Goal: Task Accomplishment & Management: Use online tool/utility

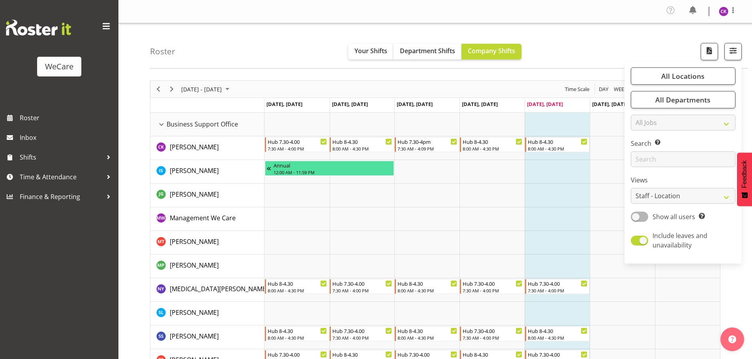
select select "location"
click at [178, 92] on div "Timeline Week of September 5, 2025" at bounding box center [171, 89] width 13 height 17
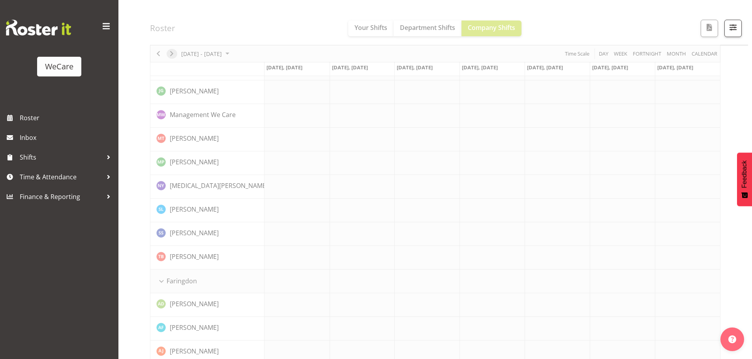
scroll to position [39, 0]
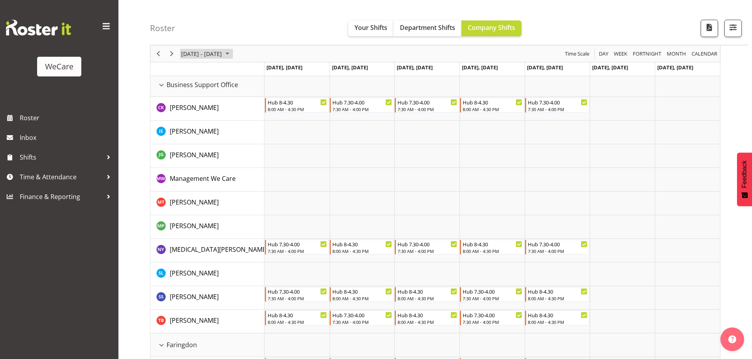
click at [232, 50] on span "September 08 - 14, 2025" at bounding box center [226, 54] width 9 height 10
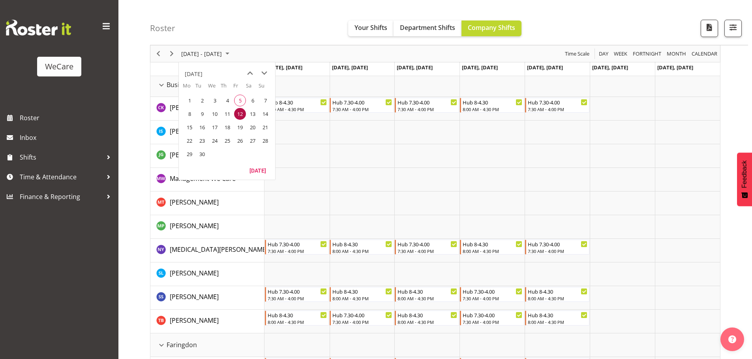
click at [0, 0] on div "Timeline Week of September 12, 2025" at bounding box center [0, 0] width 0 height 0
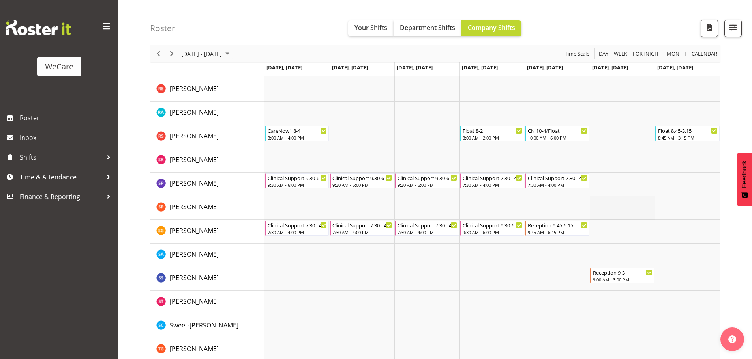
scroll to position [2919, 0]
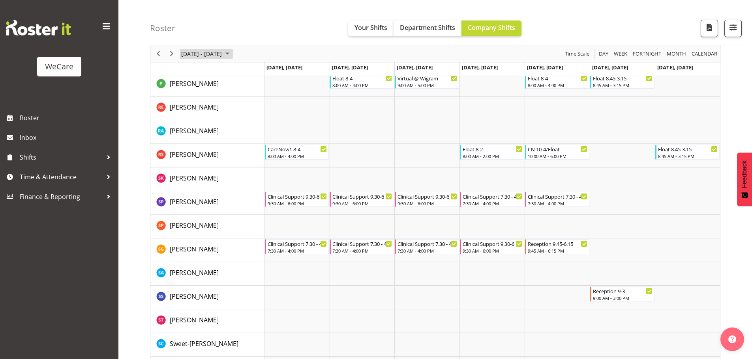
click at [213, 56] on span "[DATE] - [DATE]" at bounding box center [201, 54] width 42 height 10
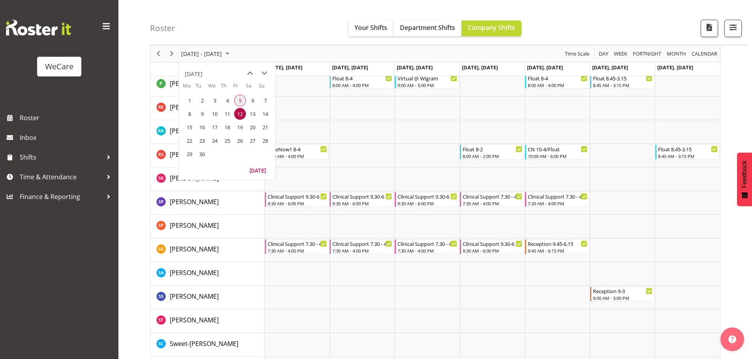
click at [240, 100] on span "5" at bounding box center [240, 101] width 12 height 12
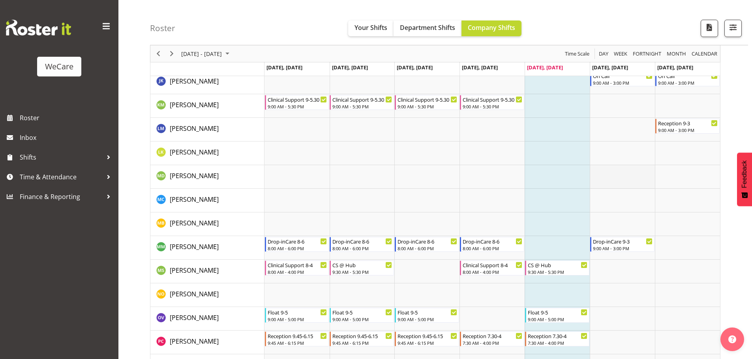
scroll to position [2489, 0]
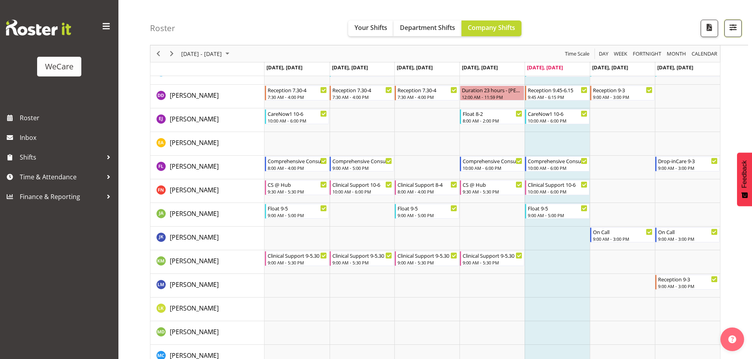
click at [738, 34] on button "button" at bounding box center [732, 28] width 17 height 17
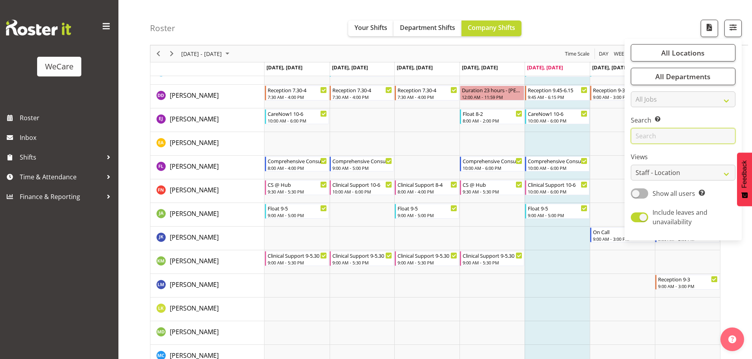
drag, startPoint x: 657, startPoint y: 136, endPoint x: 671, endPoint y: 138, distance: 14.0
click at [657, 138] on input "text" at bounding box center [682, 136] width 105 height 16
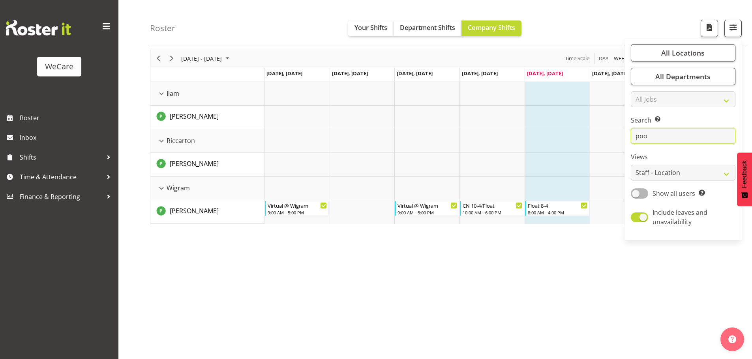
scroll to position [31, 0]
type input "p"
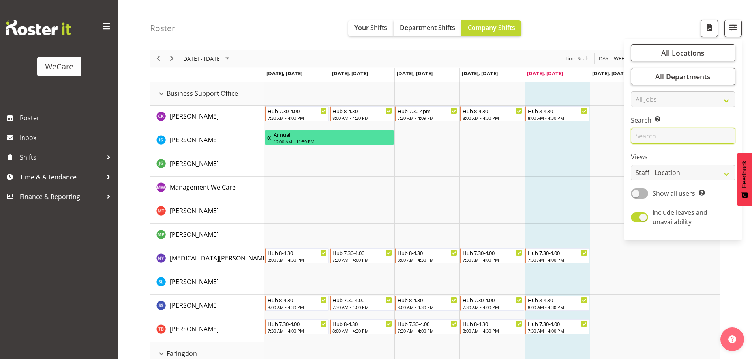
click at [667, 135] on input "text" at bounding box center [682, 136] width 105 height 16
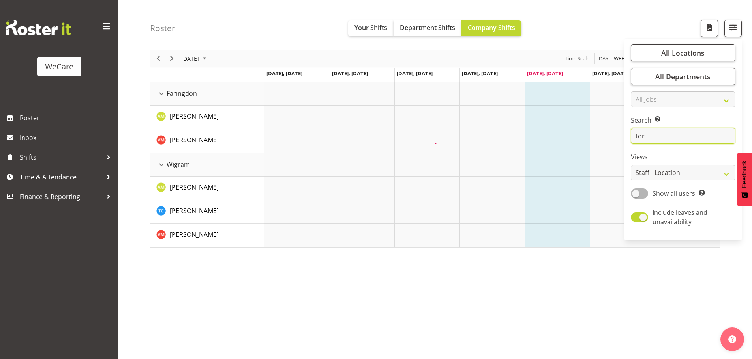
type input "torr"
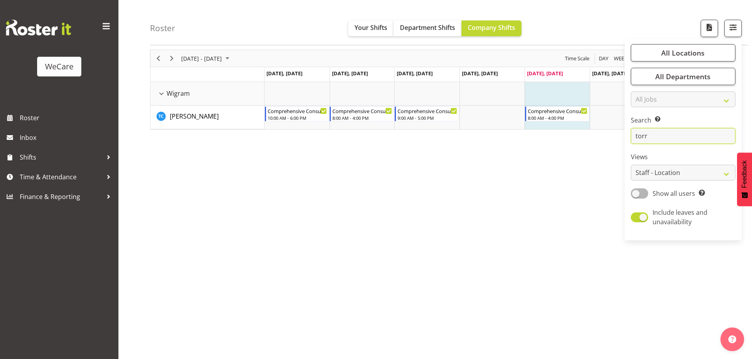
drag, startPoint x: 660, startPoint y: 142, endPoint x: 563, endPoint y: 145, distance: 97.5
click at [565, 145] on div "Roster Your Shifts Department Shifts Company Shifts All Locations Clear Busines…" at bounding box center [434, 176] width 633 height 367
